Goal: Use online tool/utility: Utilize a website feature to perform a specific function

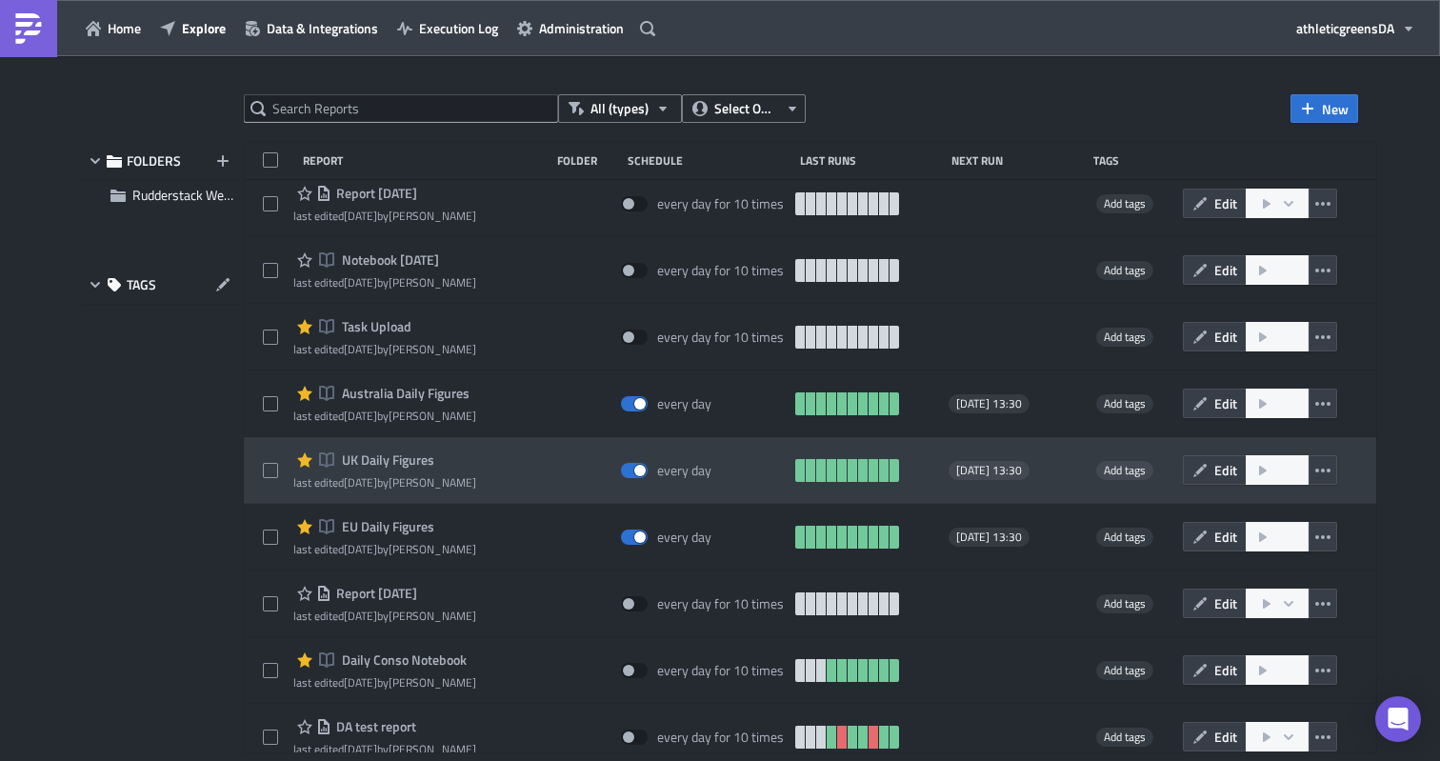
scroll to position [82, 0]
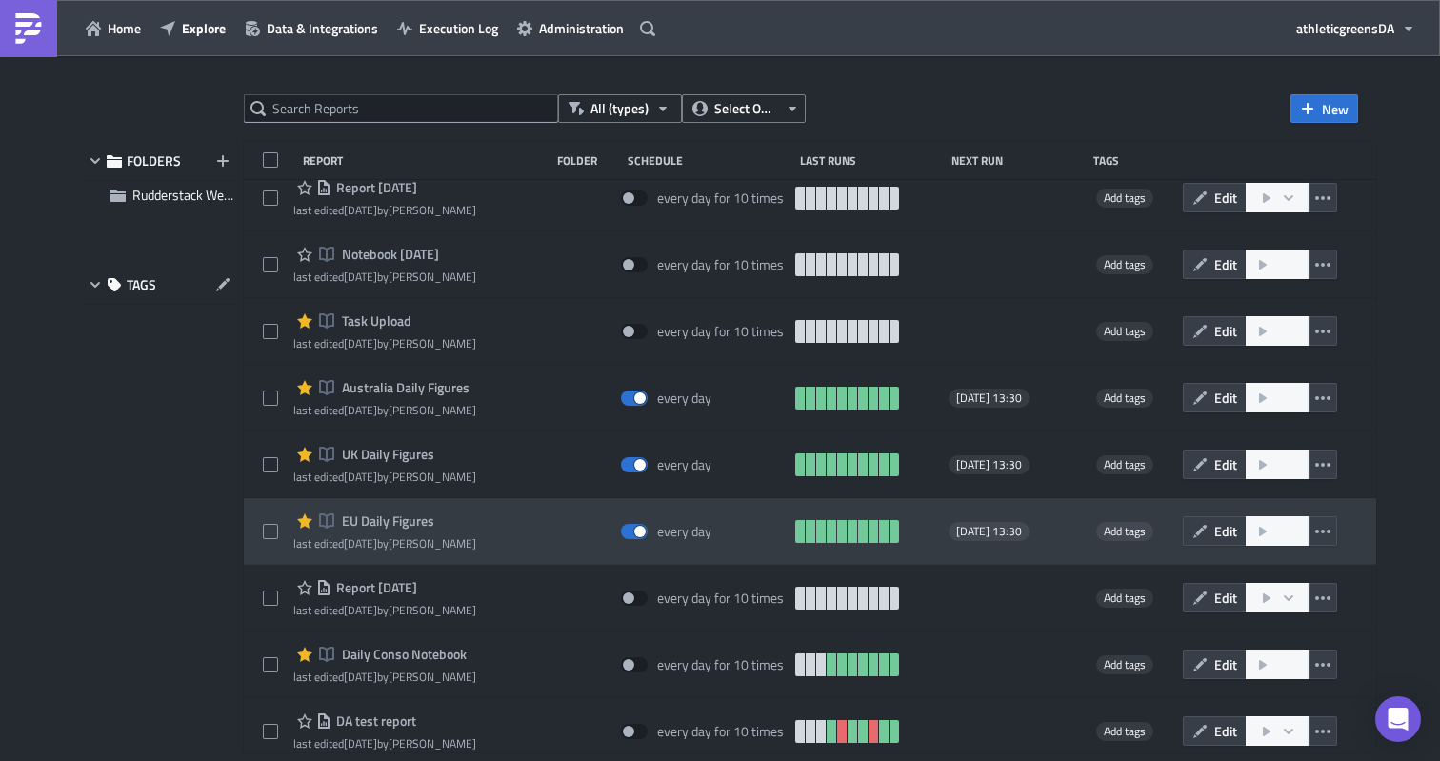
click at [379, 521] on span "EU Daily Figures" at bounding box center [385, 520] width 97 height 17
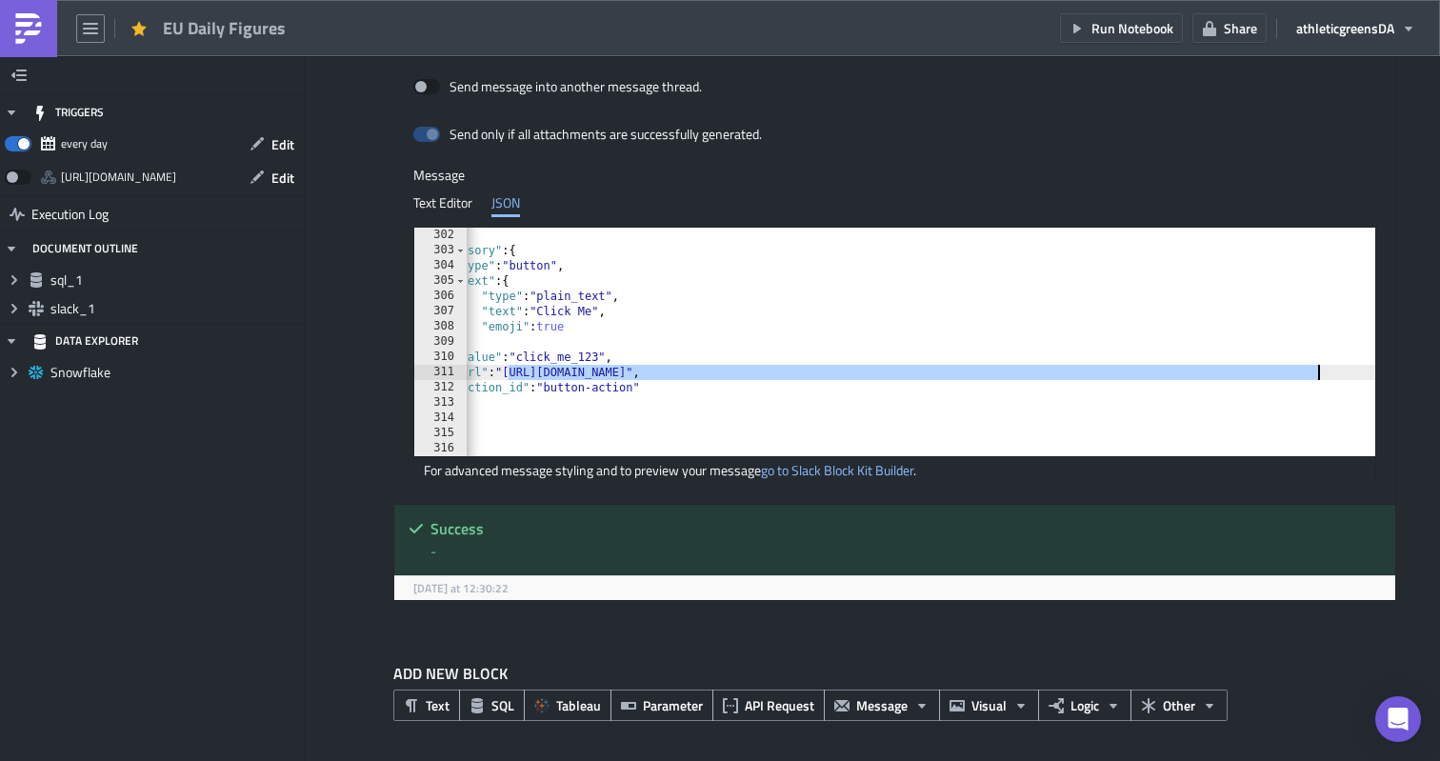
scroll to position [0, 174]
drag, startPoint x: 636, startPoint y: 369, endPoint x: 1268, endPoint y: 376, distance: 631.4
click at [1268, 376] on div "} , "accessory" : { "type" : "button" , "text" : { "type" : "plain_text" , "tex…" at bounding box center [844, 357] width 1106 height 259
paste textarea "8KxZm291toUyHY5AVxwOch9C-MUsekwzBlf6vXd_RWM/edit?usp=sharing"
type textarea ""url": "https://docs.google.com/spreadsheets/d/18KxZm291toUyHY5AVxwOch9C-MUsekw…"
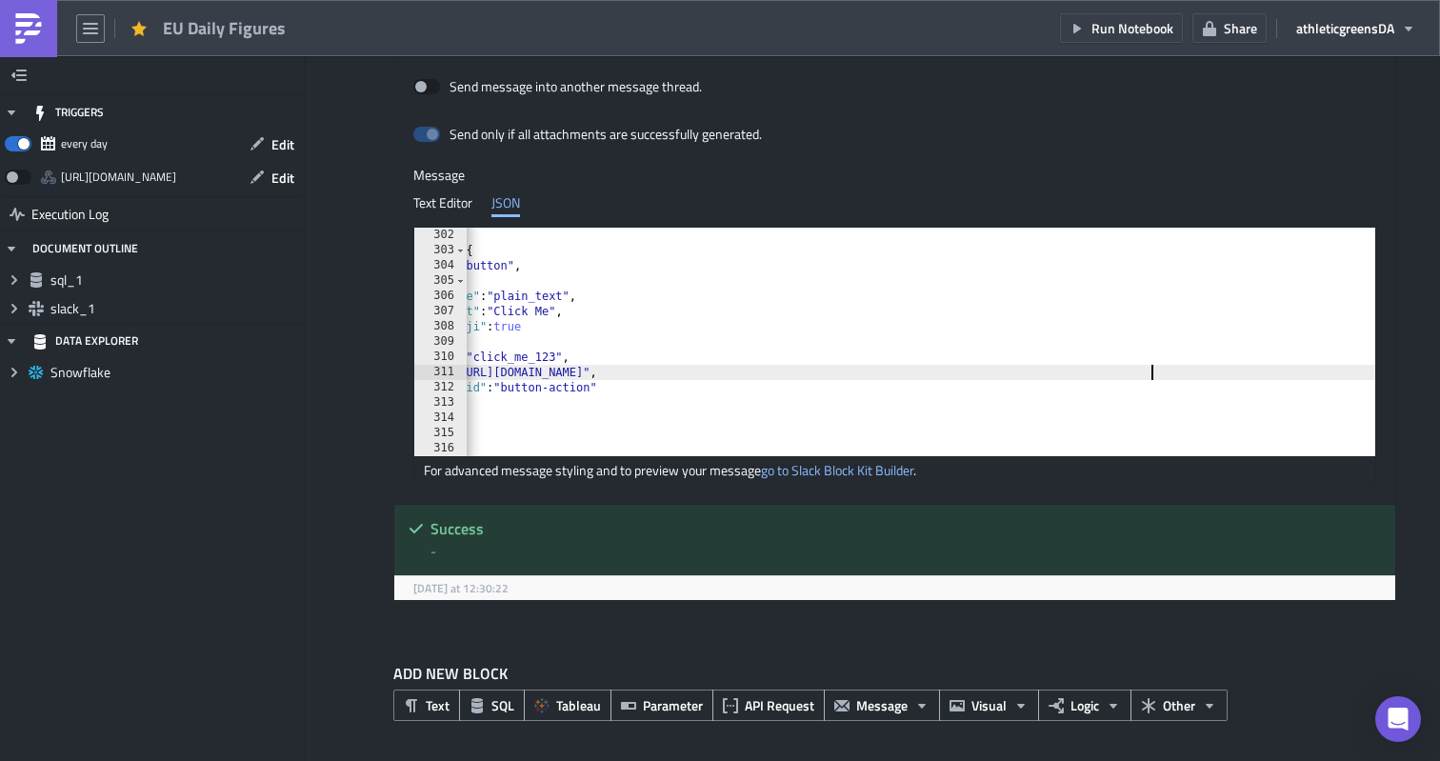
scroll to position [0, 169]
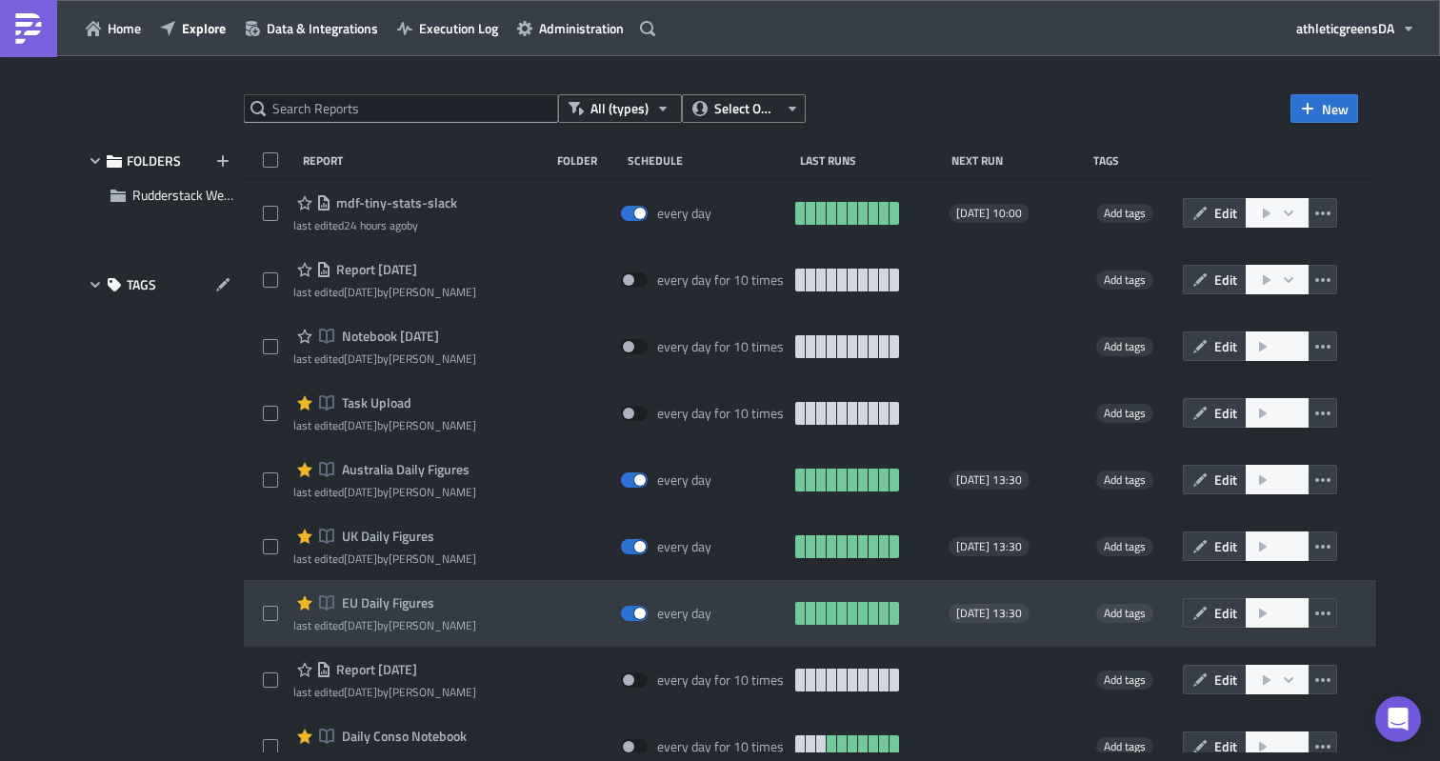
click at [400, 596] on span "EU Daily Figures" at bounding box center [385, 602] width 97 height 17
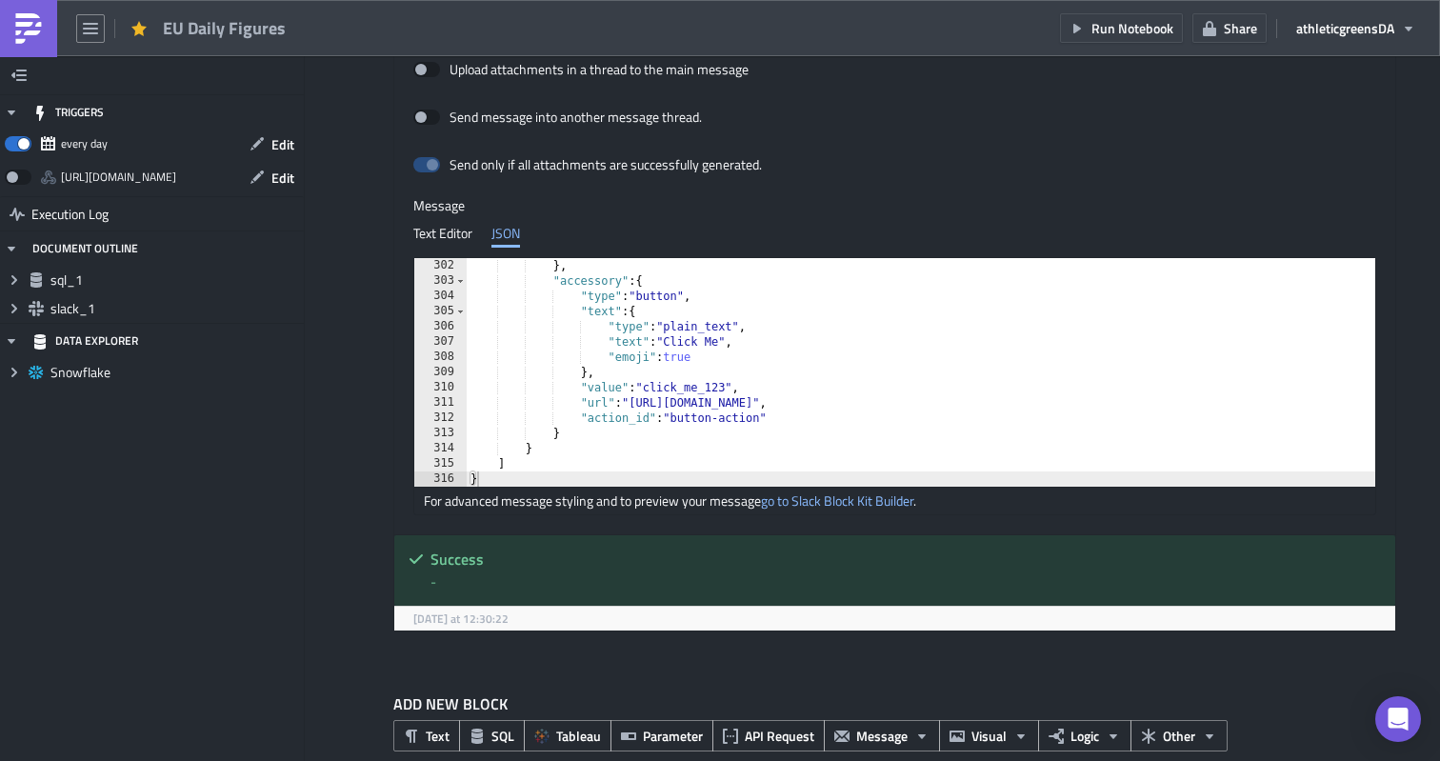
scroll to position [1060, 0]
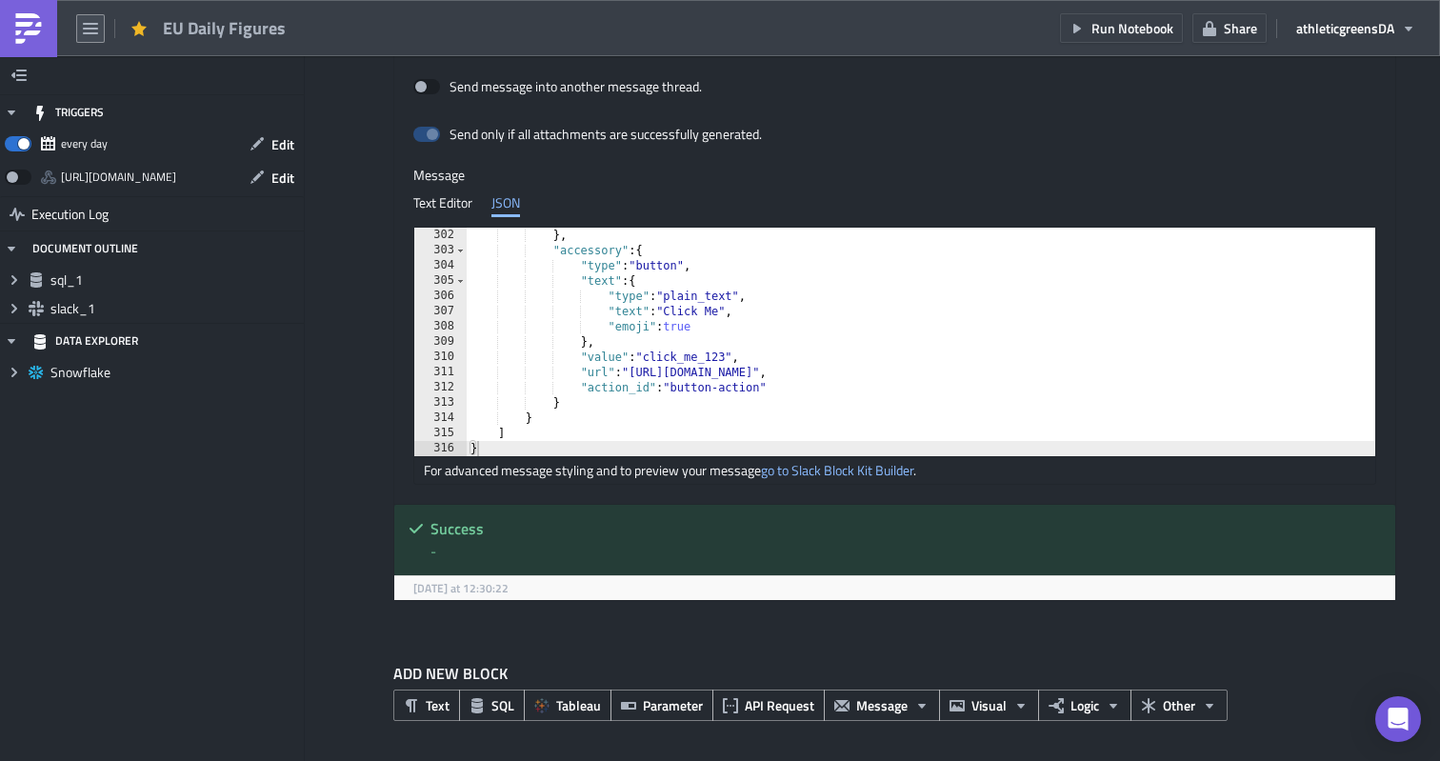
click at [82, 33] on button "button" at bounding box center [90, 28] width 29 height 29
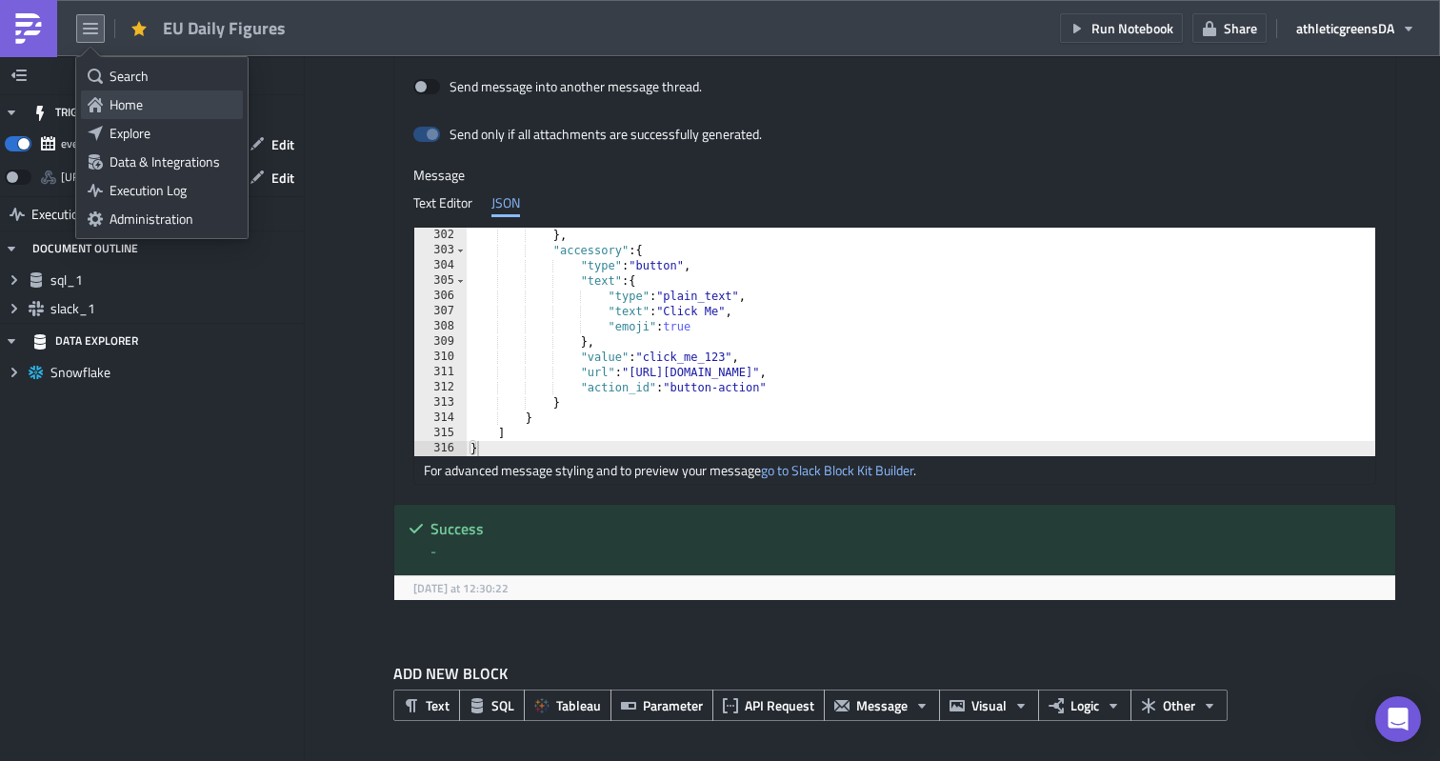
click at [123, 96] on div "Home" at bounding box center [173, 104] width 127 height 19
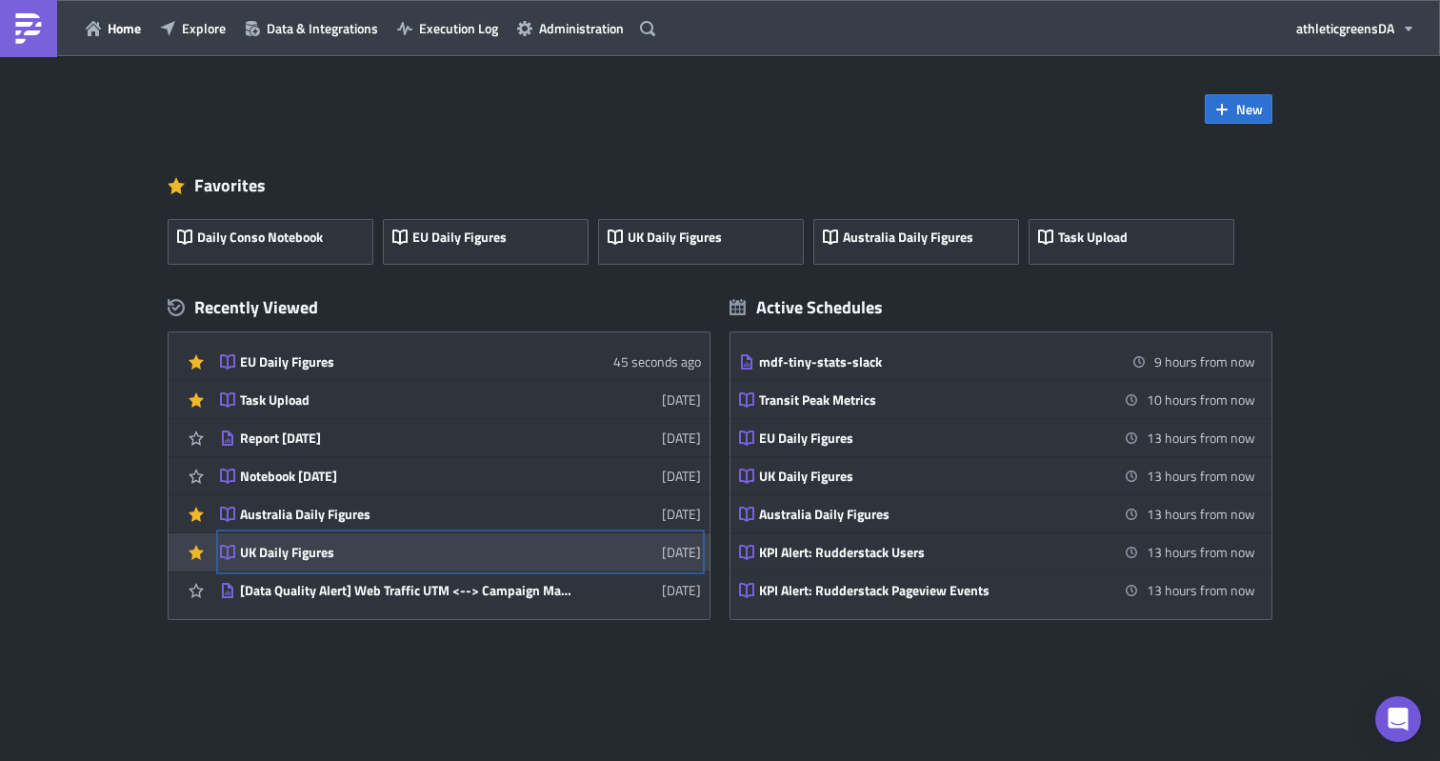
click at [339, 551] on div "UK Daily Figures" at bounding box center [406, 552] width 333 height 17
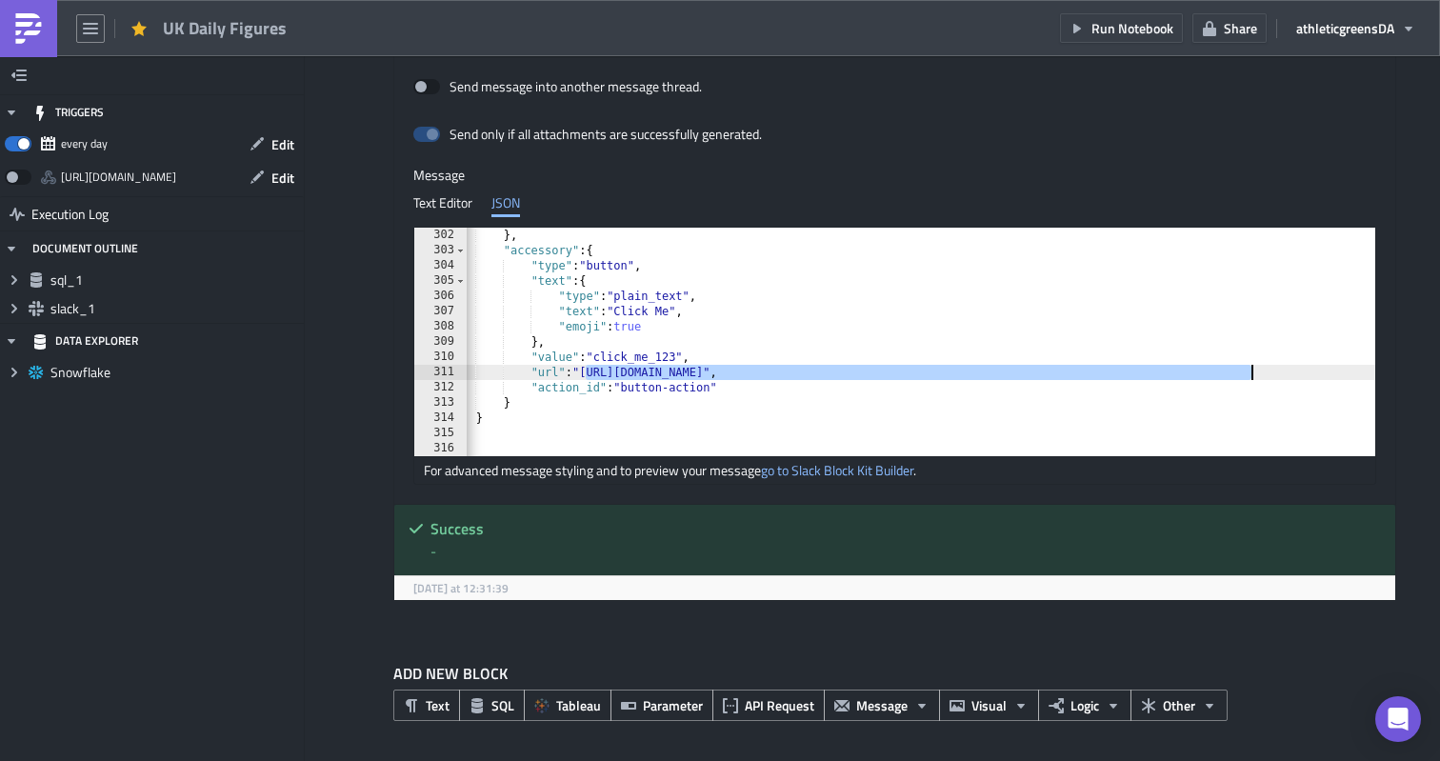
scroll to position [0, 174]
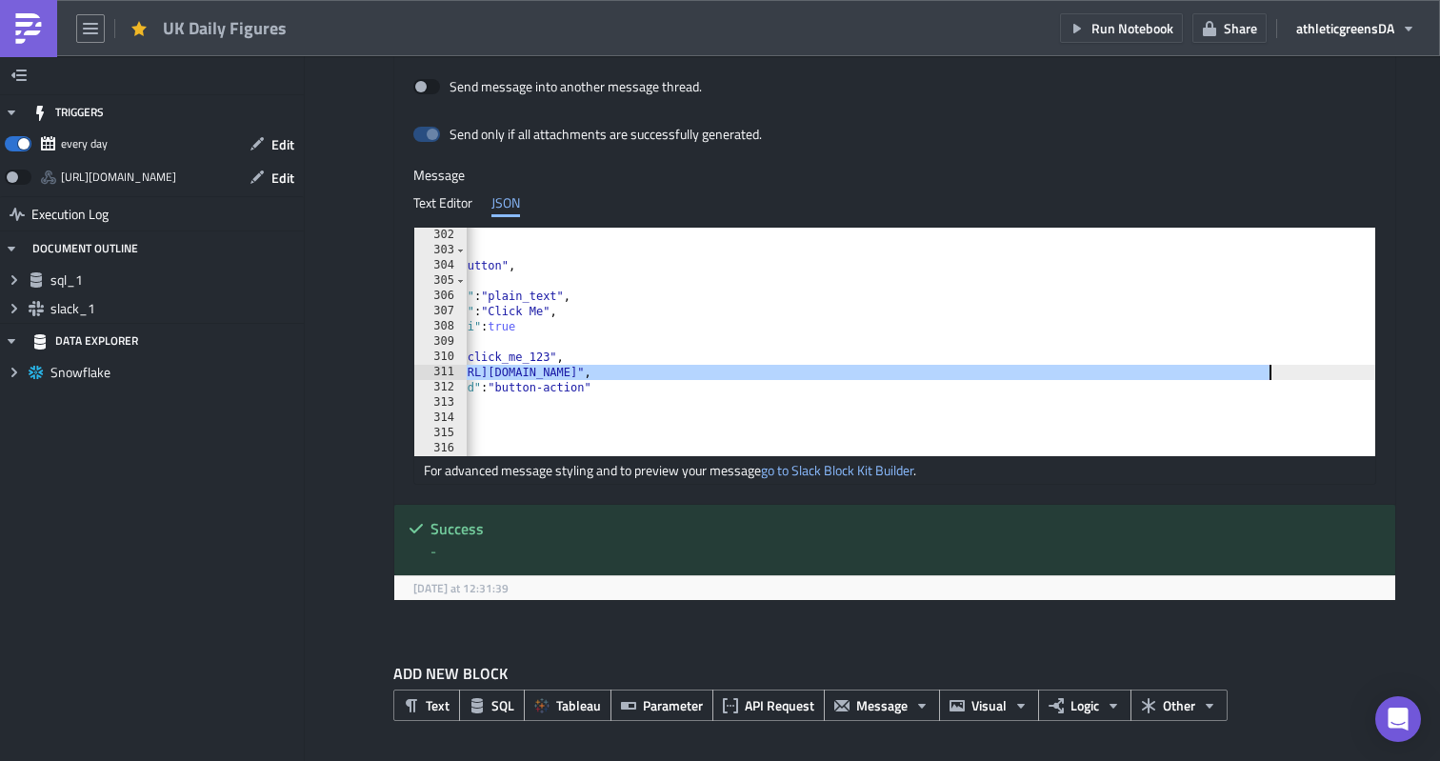
drag, startPoint x: 636, startPoint y: 372, endPoint x: 1270, endPoint y: 375, distance: 634.3
click at [1270, 375] on div "} , "accessory" : { "type" : "button" , "text" : { "type" : "plain_text" , "tex…" at bounding box center [844, 357] width 1106 height 259
paste textarea "awszxLDQXcEL8wd8rau3kzhPOjLkagz258J5OcRKIEw/edit?usp=sharing"
type textarea ""url": "[URL][DOMAIN_NAME]","
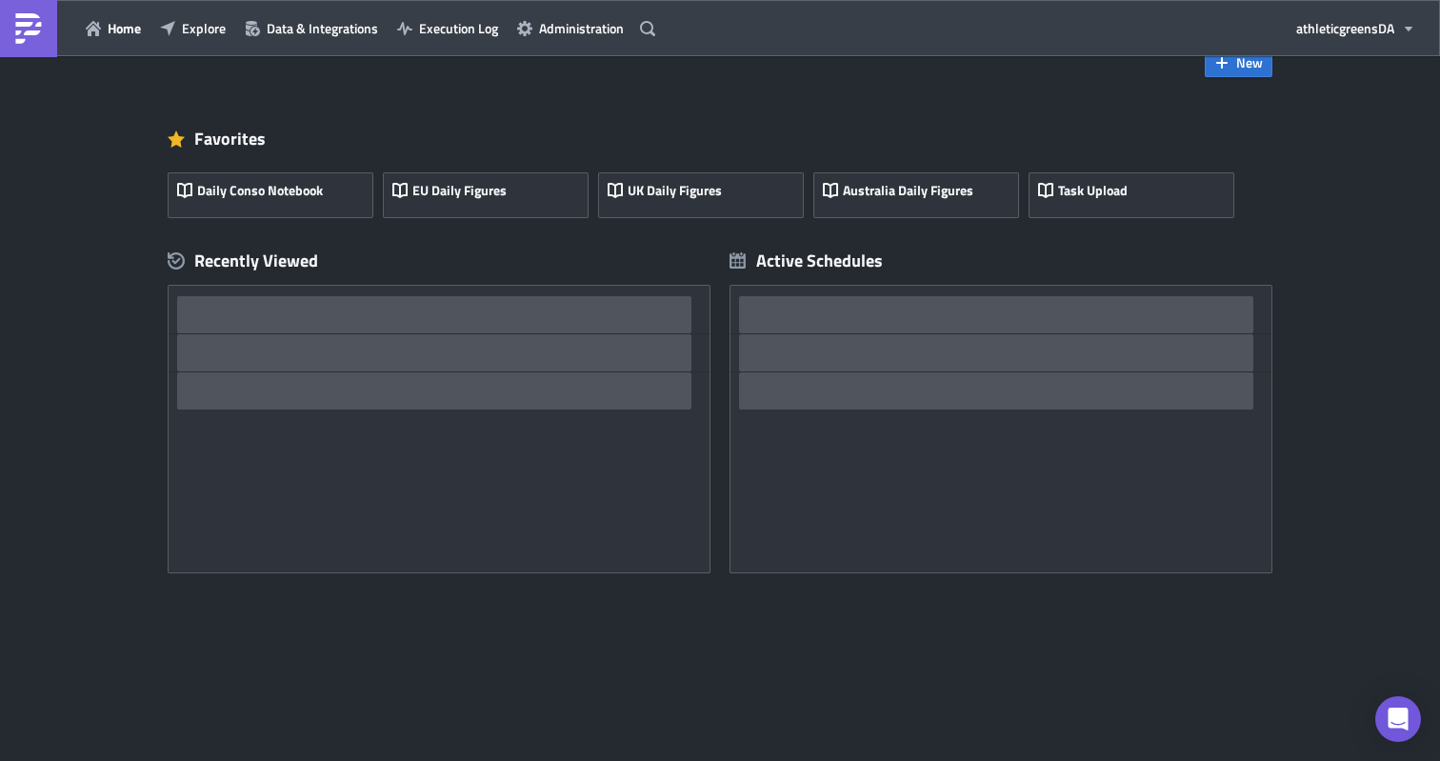
scroll to position [47, 0]
